Goal: Check status

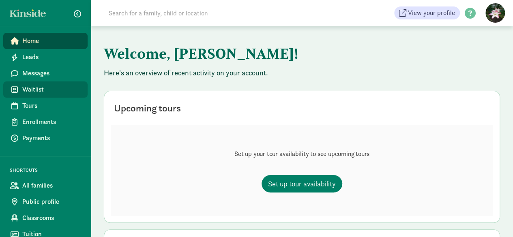
click at [37, 83] on link "Waitlist" at bounding box center [45, 89] width 84 height 16
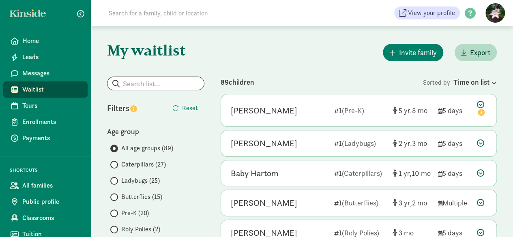
click at [160, 13] on input at bounding box center [217, 13] width 227 height 16
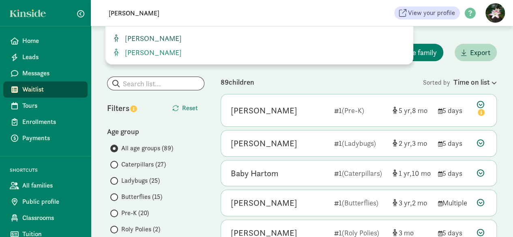
type input "[PERSON_NAME]"
click at [156, 35] on span "[PERSON_NAME]" at bounding box center [152, 38] width 60 height 9
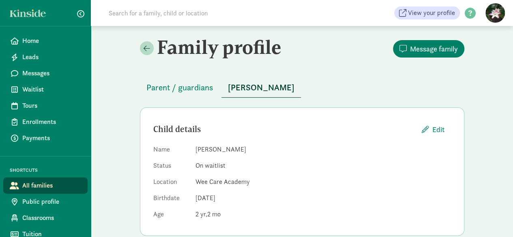
scroll to position [41, 0]
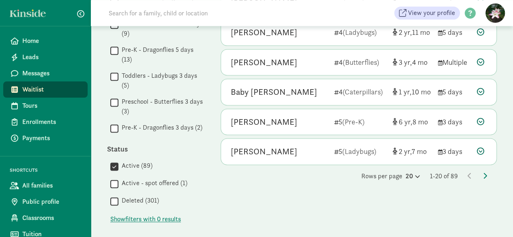
scroll to position [567, 0]
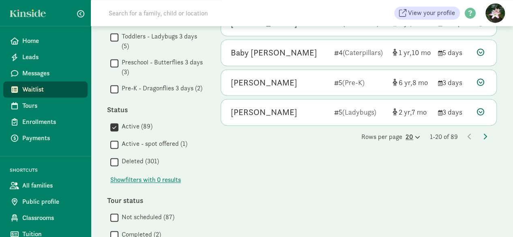
click at [415, 135] on icon at bounding box center [416, 137] width 7 height 5
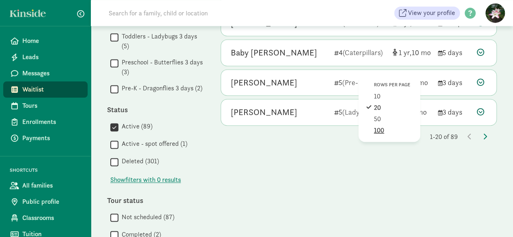
click at [387, 126] on div "100" at bounding box center [393, 131] width 39 height 10
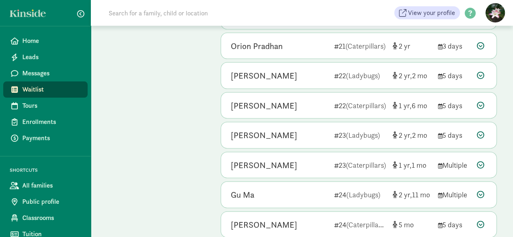
scroll to position [2519, 0]
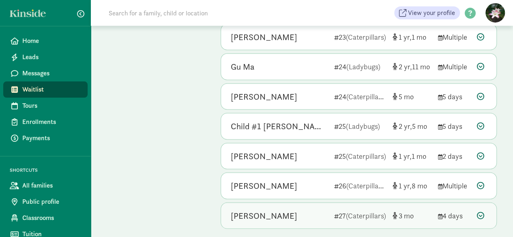
click at [242, 210] on div "Layla Kwok" at bounding box center [264, 216] width 66 height 13
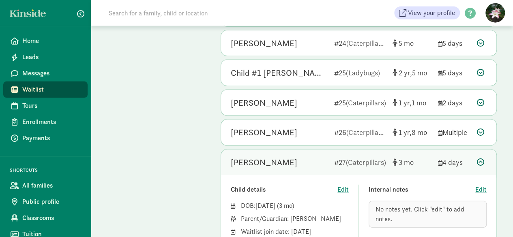
scroll to position [2560, 0]
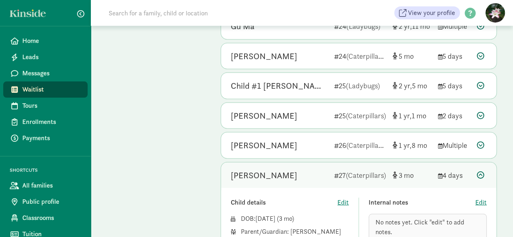
click at [263, 169] on div "Layla Kwok" at bounding box center [264, 175] width 66 height 13
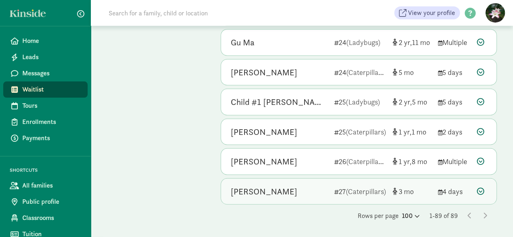
scroll to position [2519, 0]
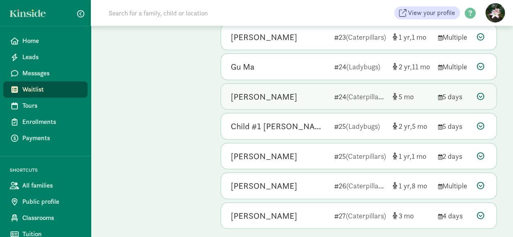
click at [237, 84] on div "Aarush Bansal 24 (Caterpillars) 5 5 days" at bounding box center [358, 97] width 275 height 26
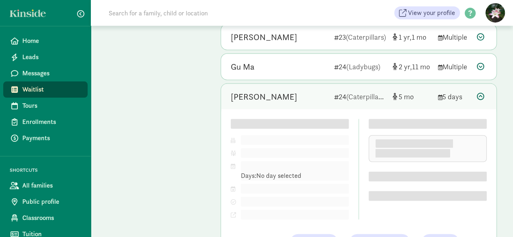
scroll to position [2560, 0]
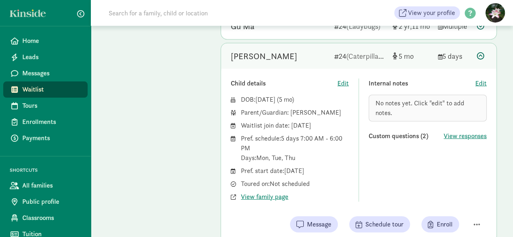
click at [257, 43] on div "Aarush Bansal 24 (Caterpillars) 5 5 days" at bounding box center [358, 56] width 275 height 26
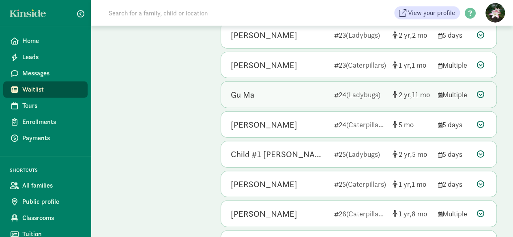
scroll to position [2479, 0]
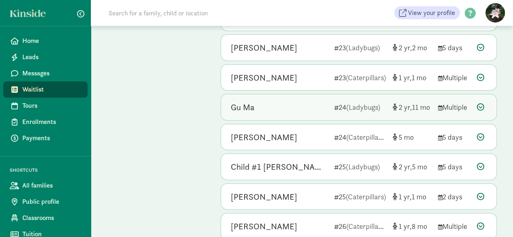
click at [273, 101] on div "Gu Ma" at bounding box center [279, 107] width 97 height 13
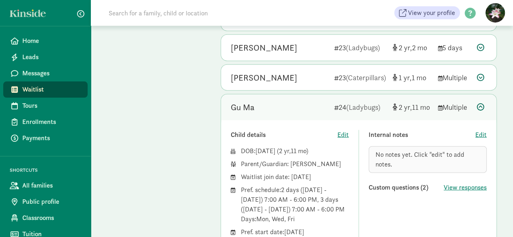
click at [479, 103] on icon at bounding box center [480, 106] width 7 height 7
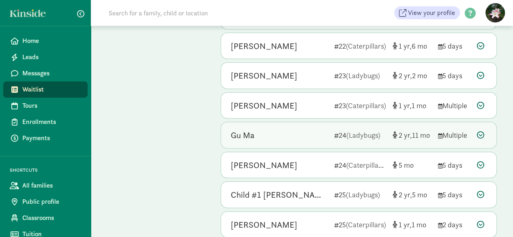
scroll to position [2438, 0]
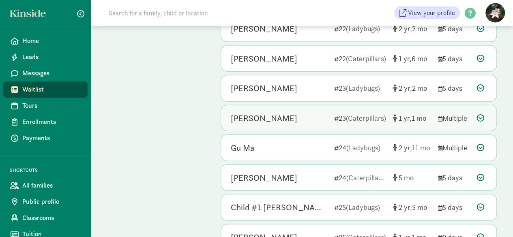
click at [231, 112] on div "Arden Huson-Thompson" at bounding box center [264, 118] width 66 height 13
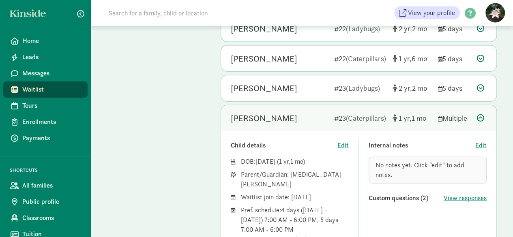
click at [249, 112] on div "Arden Huson-Thompson" at bounding box center [264, 118] width 66 height 13
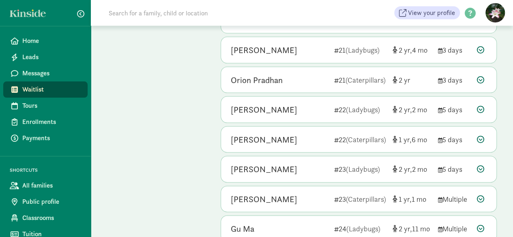
scroll to position [2317, 0]
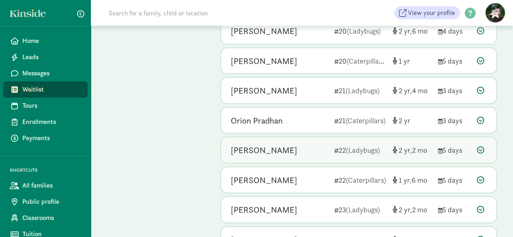
click at [249, 144] on div "Zeya Harisharan" at bounding box center [264, 150] width 66 height 13
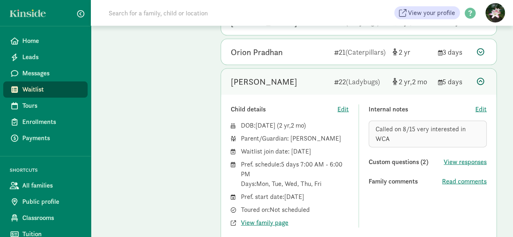
scroll to position [2398, 0]
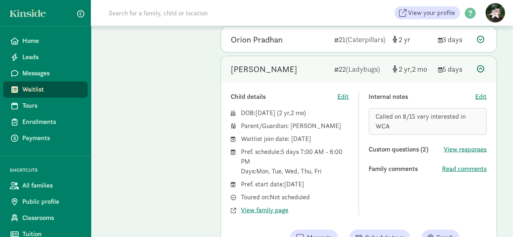
click at [481, 65] on icon at bounding box center [480, 68] width 7 height 7
